Goal: Information Seeking & Learning: Learn about a topic

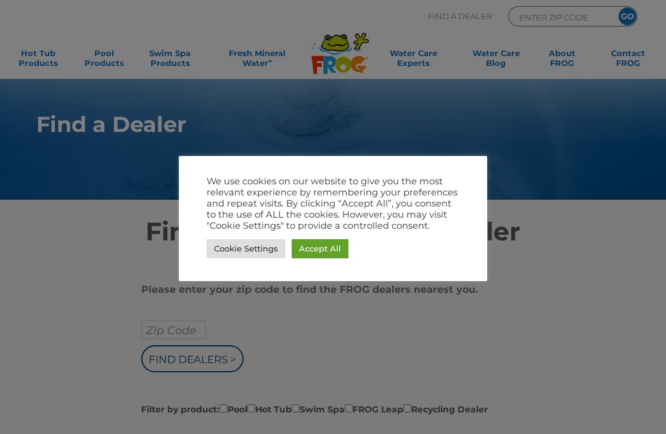
click at [261, 253] on link "Cookie Settings" at bounding box center [245, 248] width 79 height 19
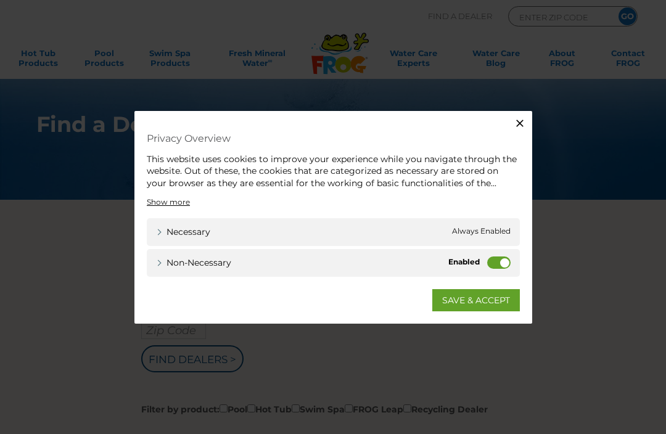
click at [507, 258] on label "Non-necessary" at bounding box center [498, 262] width 23 height 12
click at [0, 0] on input "Non-necessary" at bounding box center [0, 0] width 0 height 0
click at [479, 298] on link "SAVE & ACCEPT" at bounding box center [476, 300] width 88 height 22
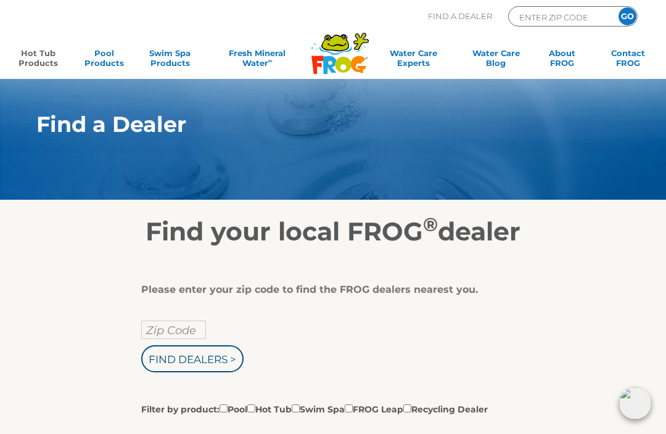
click at [34, 54] on link "Hot Tub Products" at bounding box center [37, 60] width 51 height 25
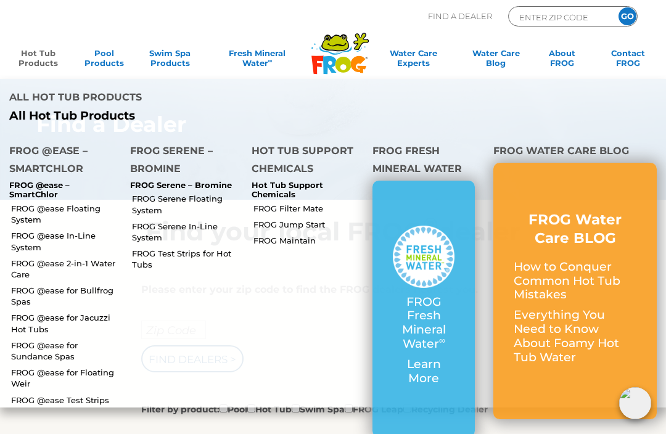
click at [72, 150] on h4 "FROG @ease – SmartChlor" at bounding box center [60, 161] width 102 height 39
click at [51, 176] on h4 "FROG @ease – SmartChlor" at bounding box center [60, 161] width 102 height 39
click at [33, 181] on p "FROG @ease – SmartChlor" at bounding box center [60, 190] width 102 height 19
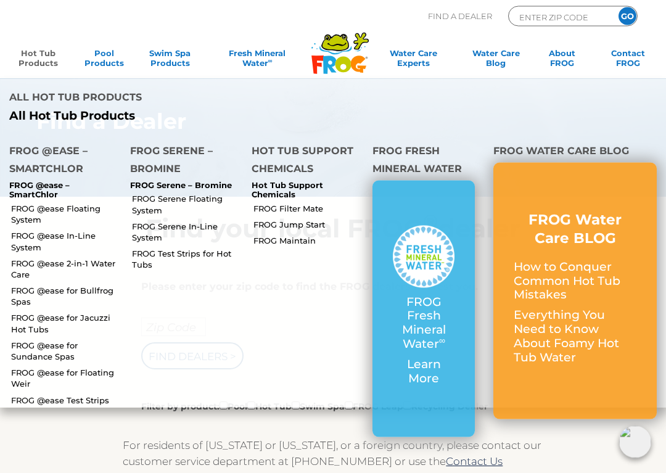
scroll to position [4, 0]
click at [53, 317] on link "FROG @ease for Jacuzzi Hot Tubs" at bounding box center [66, 323] width 110 height 22
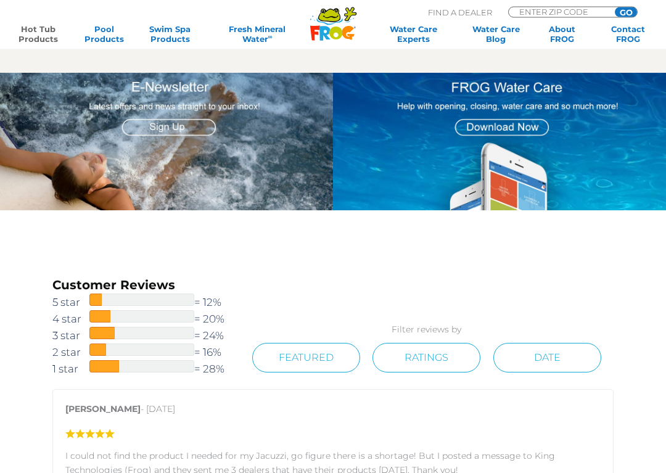
scroll to position [1297, 0]
